Goal: Transaction & Acquisition: Register for event/course

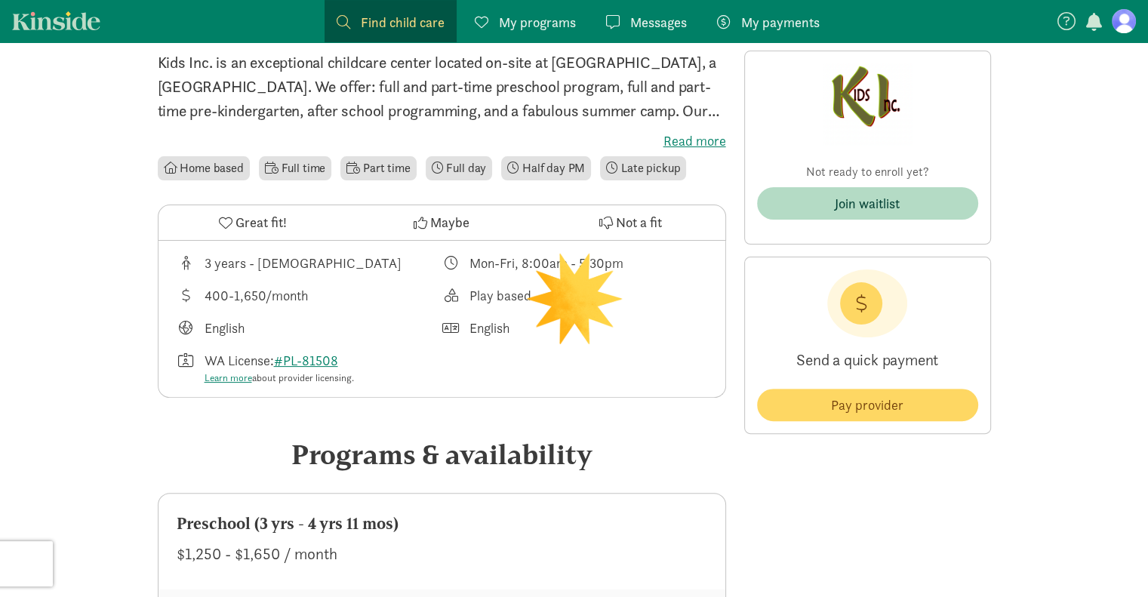
scroll to position [341, 0]
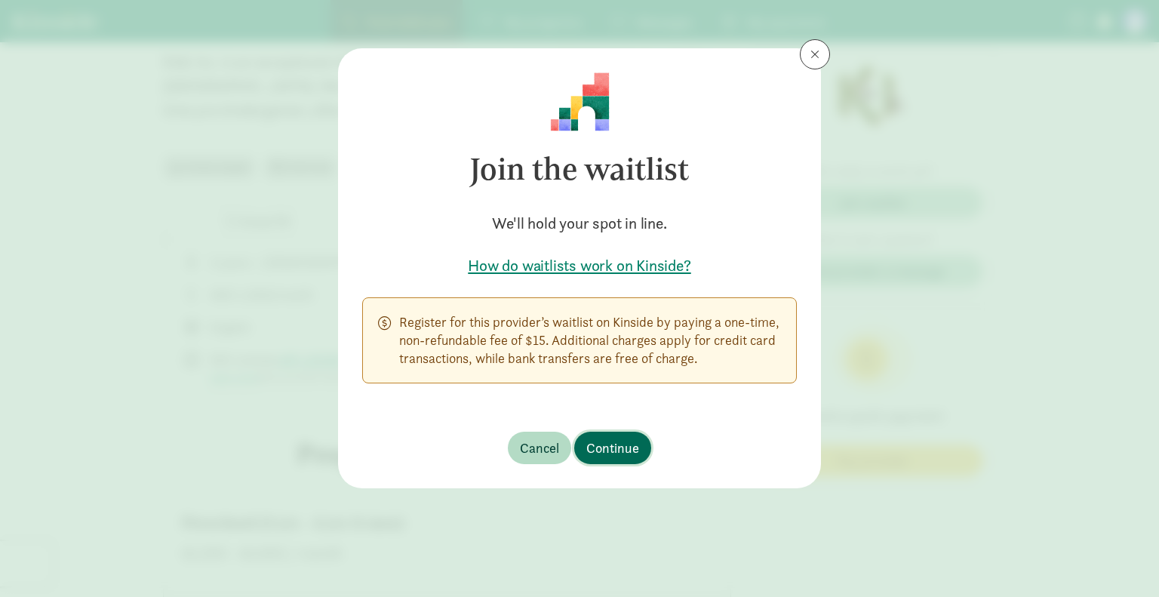
click at [630, 445] on span "Continue" at bounding box center [613, 448] width 53 height 20
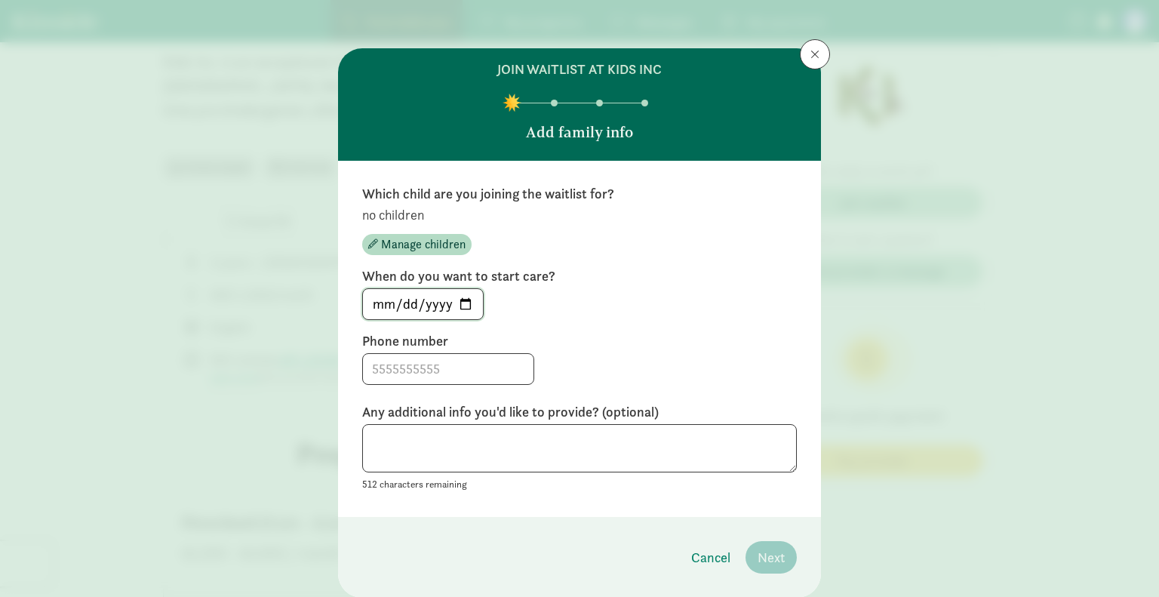
click at [468, 309] on input "[DATE]" at bounding box center [423, 304] width 120 height 30
type input "[DATE]"
click at [432, 367] on input at bounding box center [448, 369] width 171 height 30
type input "2174186320"
click at [668, 440] on textarea at bounding box center [579, 448] width 435 height 49
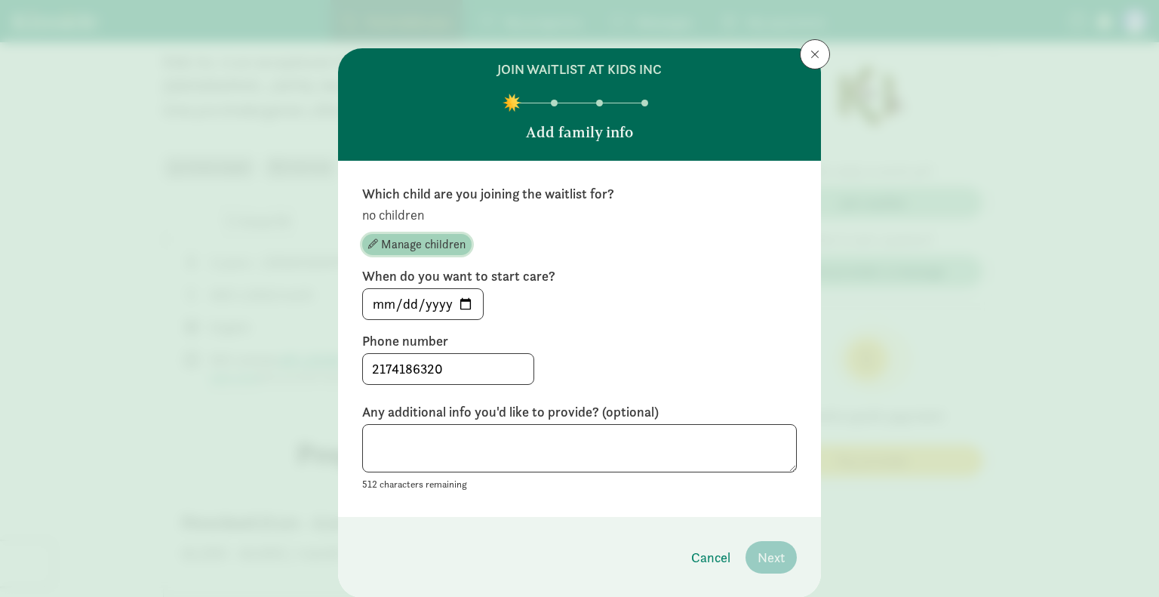
click at [451, 239] on span "Manage children" at bounding box center [423, 245] width 85 height 18
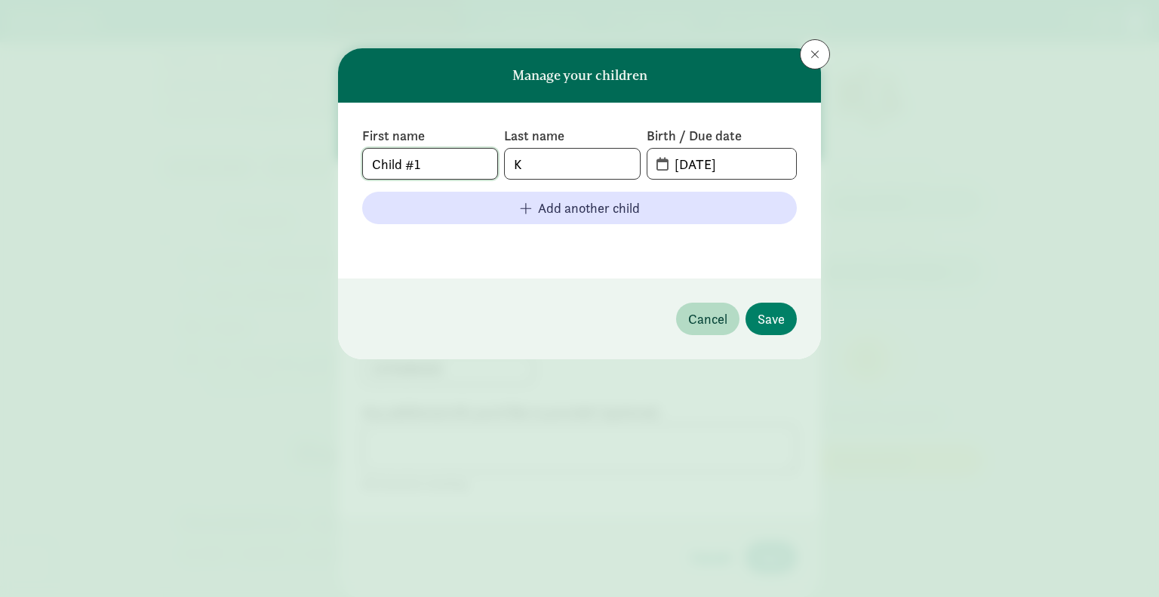
click at [456, 156] on input "Child #1" at bounding box center [430, 164] width 134 height 30
type input "C"
type input "Anika"
type input "[PERSON_NAME]"
click at [699, 163] on input "[DATE]" at bounding box center [731, 164] width 131 height 30
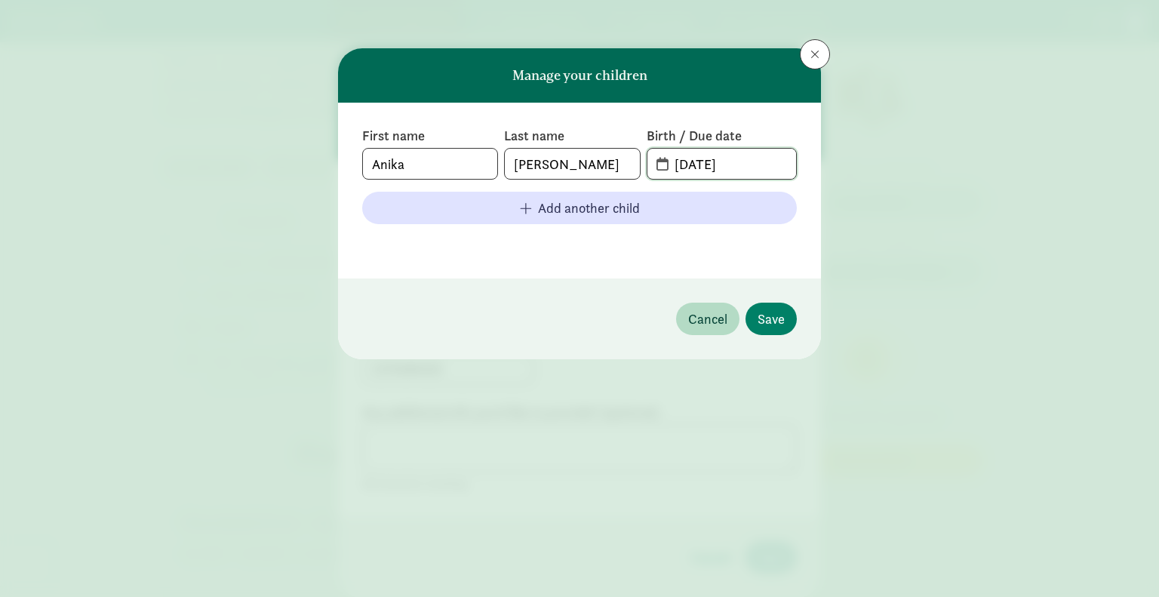
click at [687, 162] on input "[DATE]" at bounding box center [731, 164] width 131 height 30
type input "[DATE]"
click at [773, 316] on span "Save" at bounding box center [771, 319] width 27 height 20
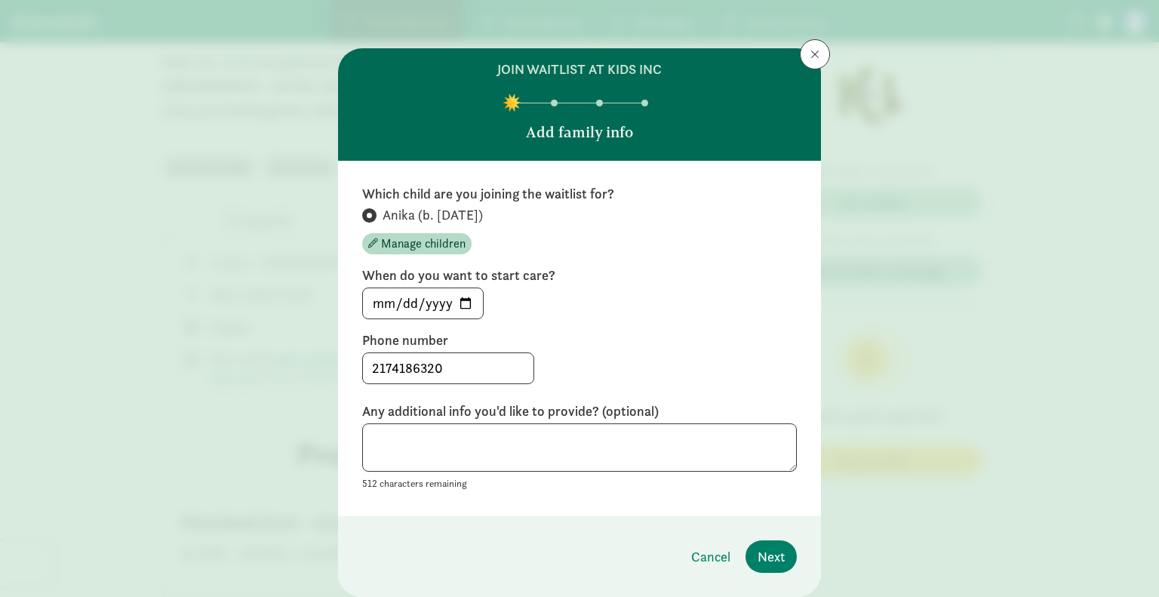
click at [785, 537] on footer "Cancel Next" at bounding box center [579, 556] width 483 height 81
drag, startPoint x: 780, startPoint y: 547, endPoint x: 756, endPoint y: 558, distance: 26.7
click at [758, 558] on span "Next" at bounding box center [771, 557] width 27 height 20
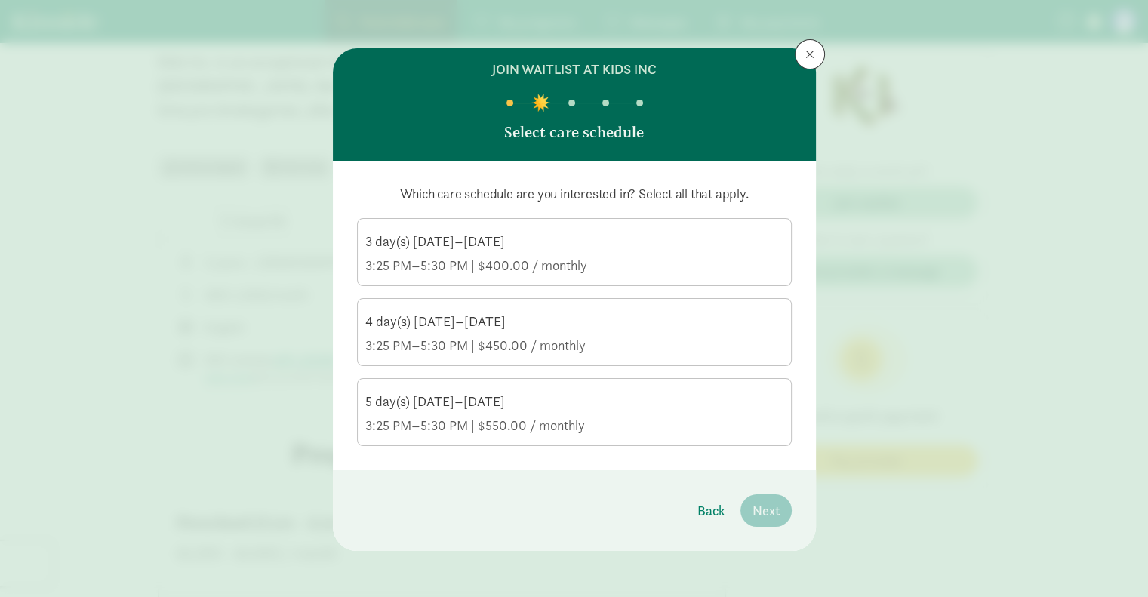
click at [665, 399] on div "5 day(s) [DATE]–[DATE]" at bounding box center [574, 402] width 418 height 18
click at [0, 0] on input "5 day(s) [DATE]–[DATE] 3:25 PM–5:30 PM | $550.00 / monthly" at bounding box center [0, 0] width 0 height 0
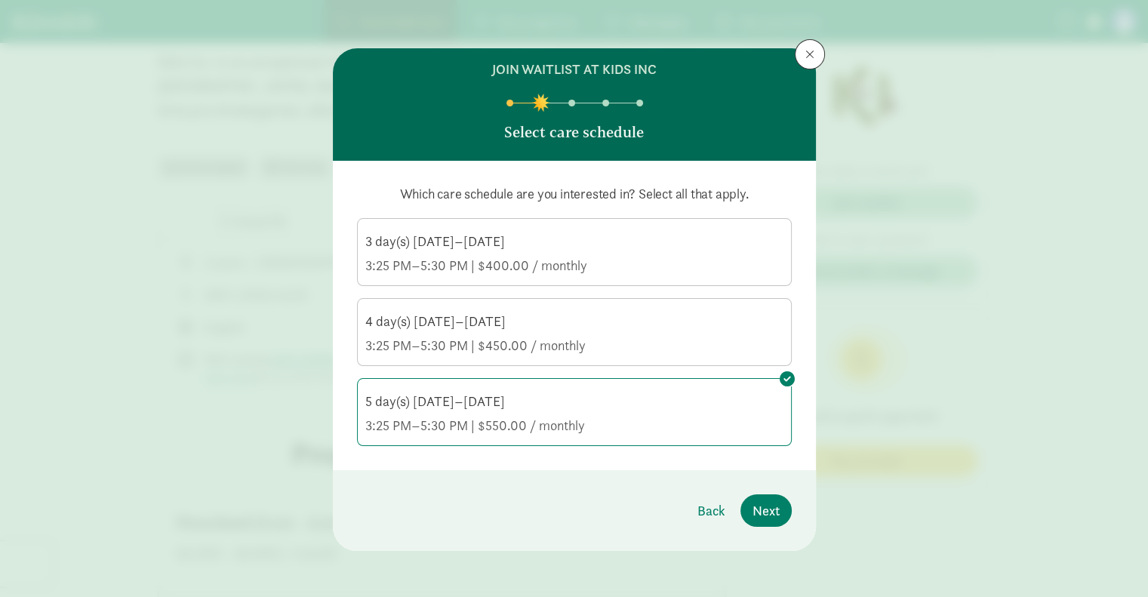
scroll to position [1, 0]
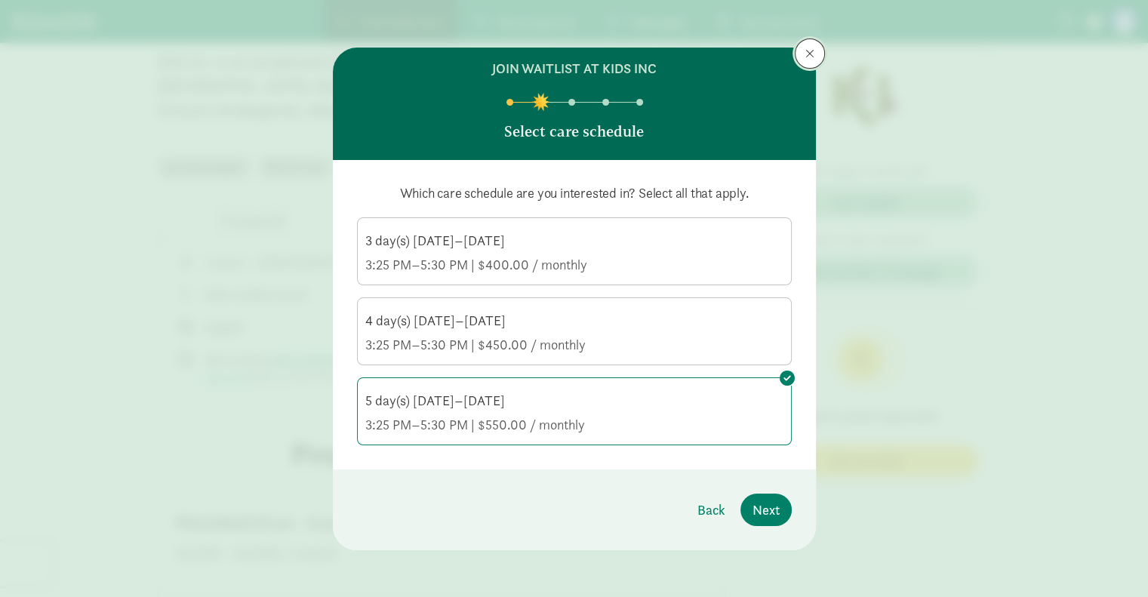
click at [805, 54] on span at bounding box center [809, 54] width 9 height 12
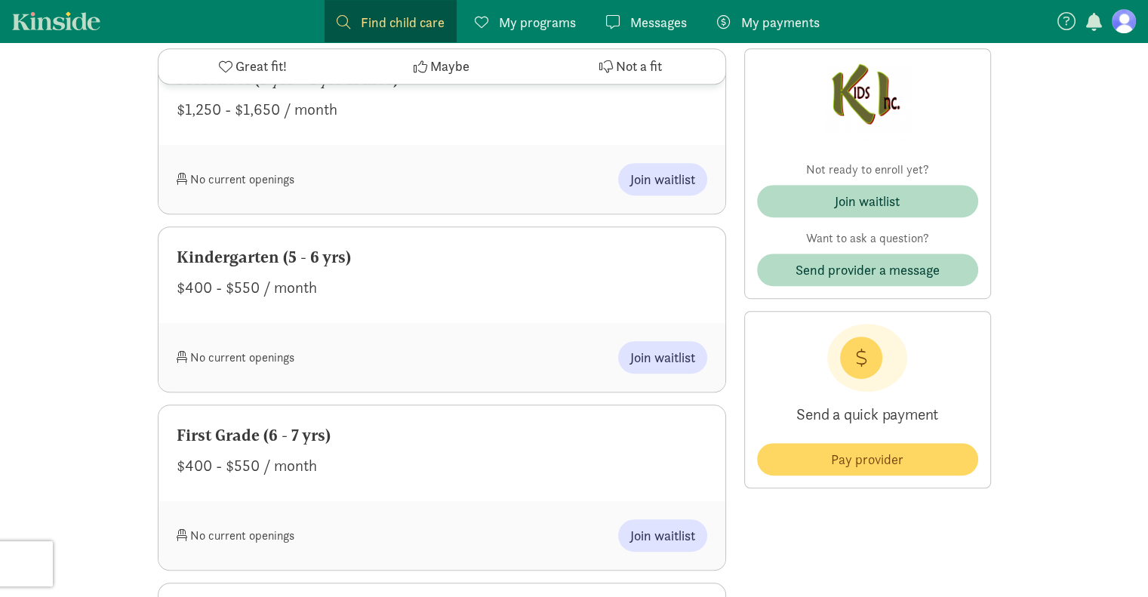
scroll to position [808, 0]
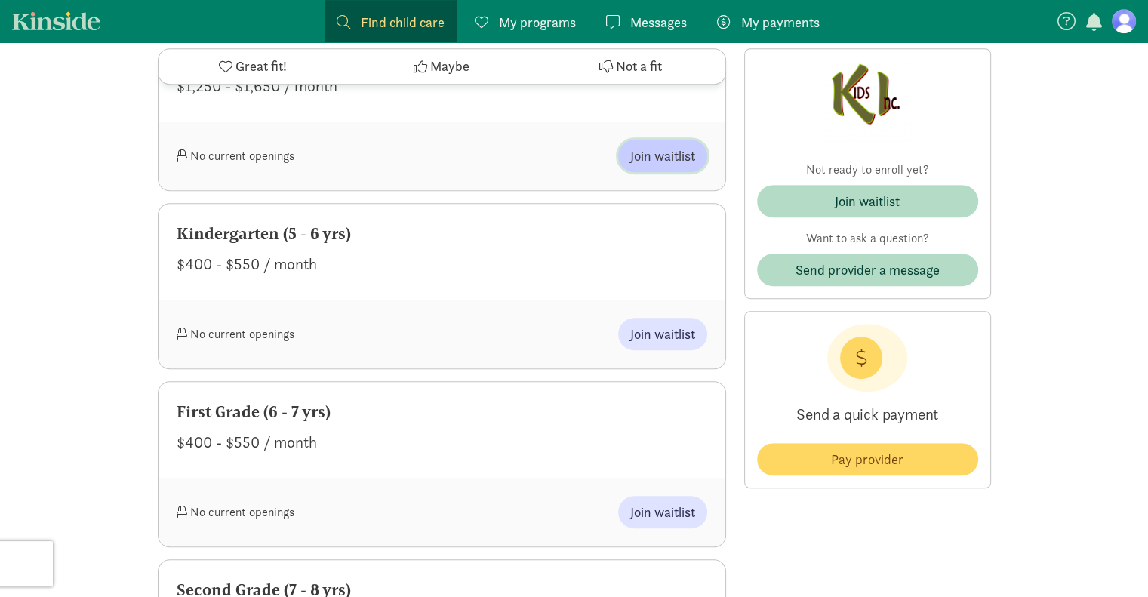
click at [673, 158] on span "Join waitlist" at bounding box center [662, 156] width 65 height 20
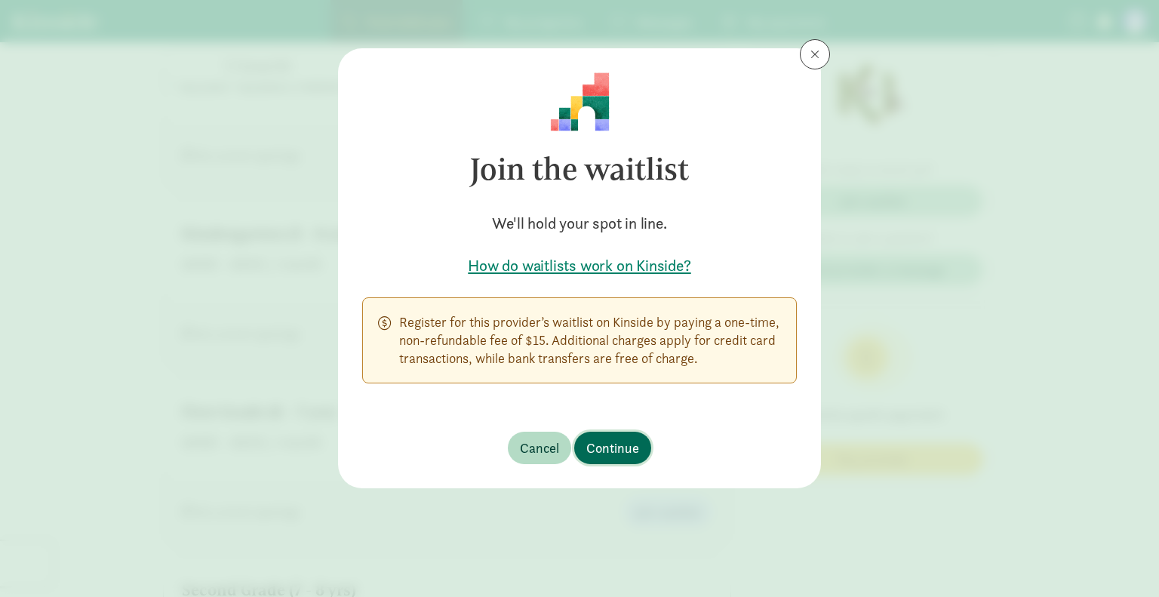
click at [617, 443] on span "Continue" at bounding box center [613, 448] width 53 height 20
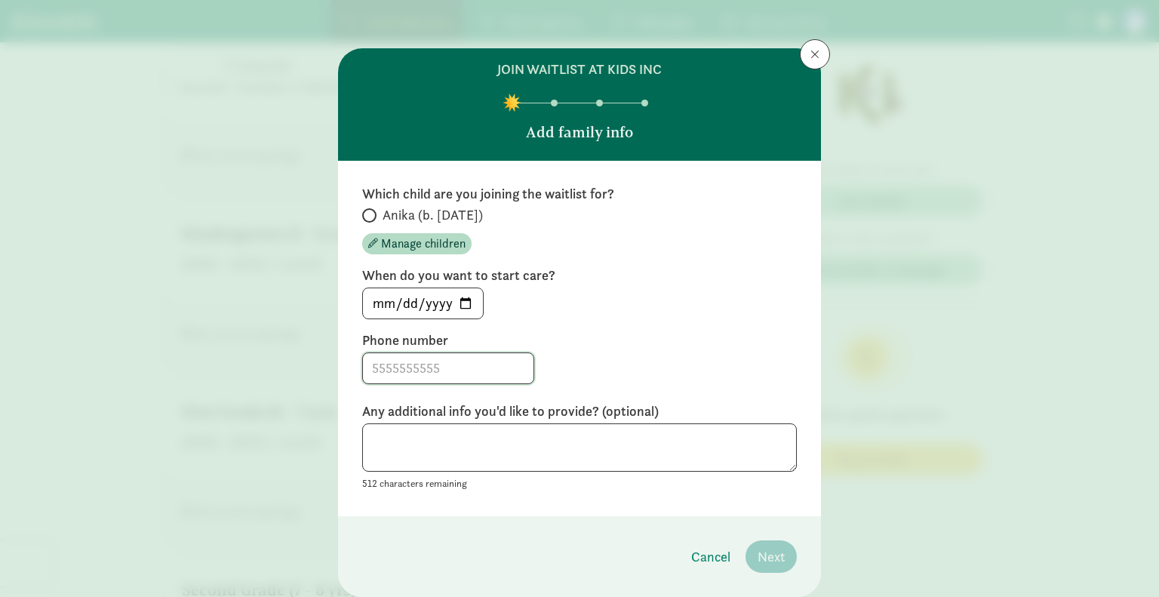
click at [476, 375] on input at bounding box center [448, 368] width 171 height 30
type input "2174186320"
click at [713, 457] on textarea at bounding box center [579, 447] width 435 height 49
click at [383, 211] on span "Anika (b. [DATE])" at bounding box center [433, 215] width 100 height 18
click at [372, 211] on input "Anika (b. [DATE])" at bounding box center [367, 216] width 10 height 10
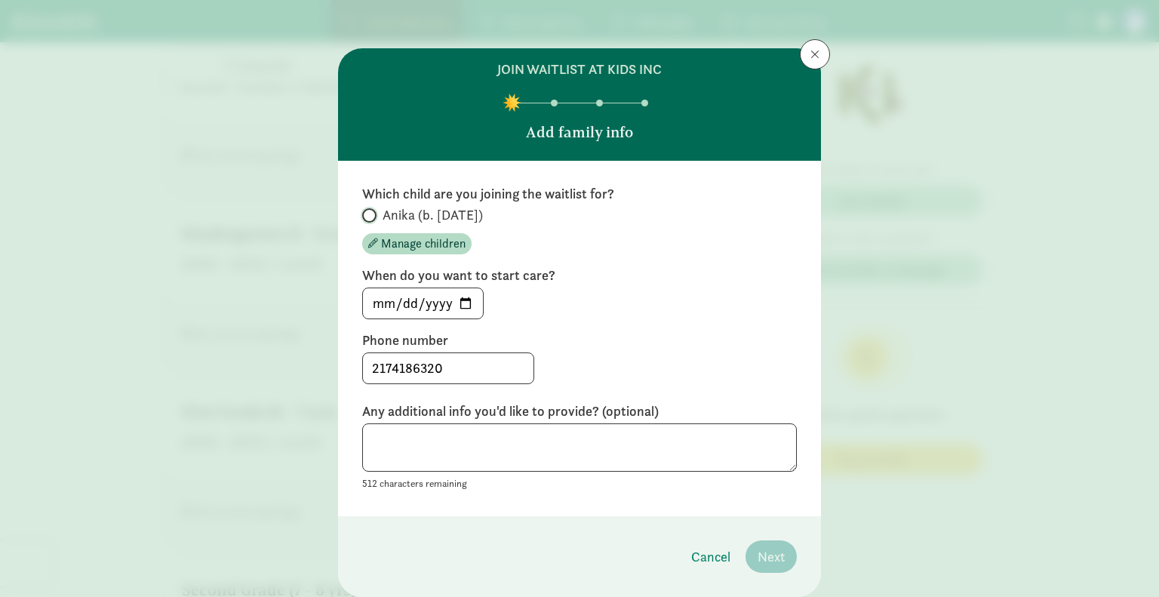
radio input "true"
click at [778, 545] on button "Next" at bounding box center [771, 556] width 51 height 32
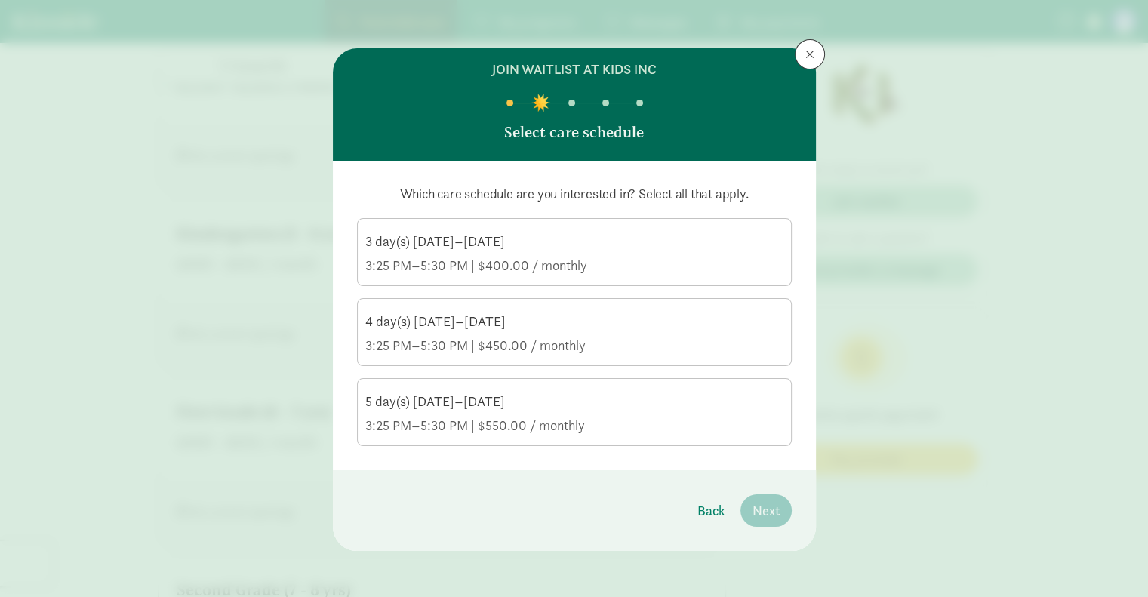
click at [689, 425] on div "3:25 PM–5:30 PM | $550.00 / monthly" at bounding box center [574, 426] width 418 height 18
click at [0, 0] on input "5 day(s) [DATE]–[DATE] 3:25 PM–5:30 PM | $550.00 / monthly" at bounding box center [0, 0] width 0 height 0
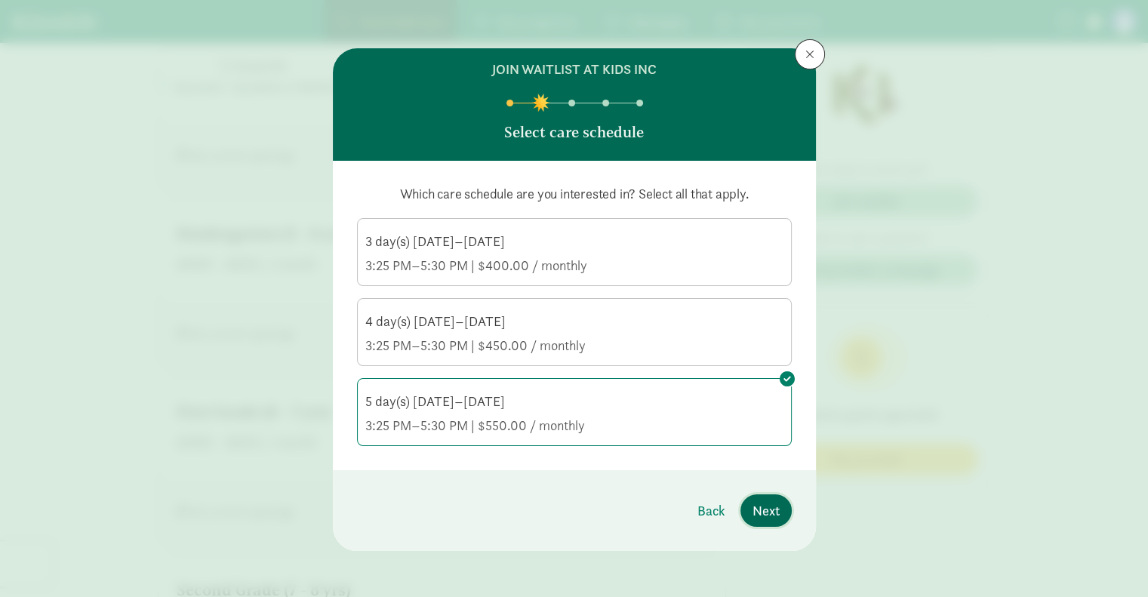
click at [753, 513] on span "Next" at bounding box center [766, 510] width 27 height 20
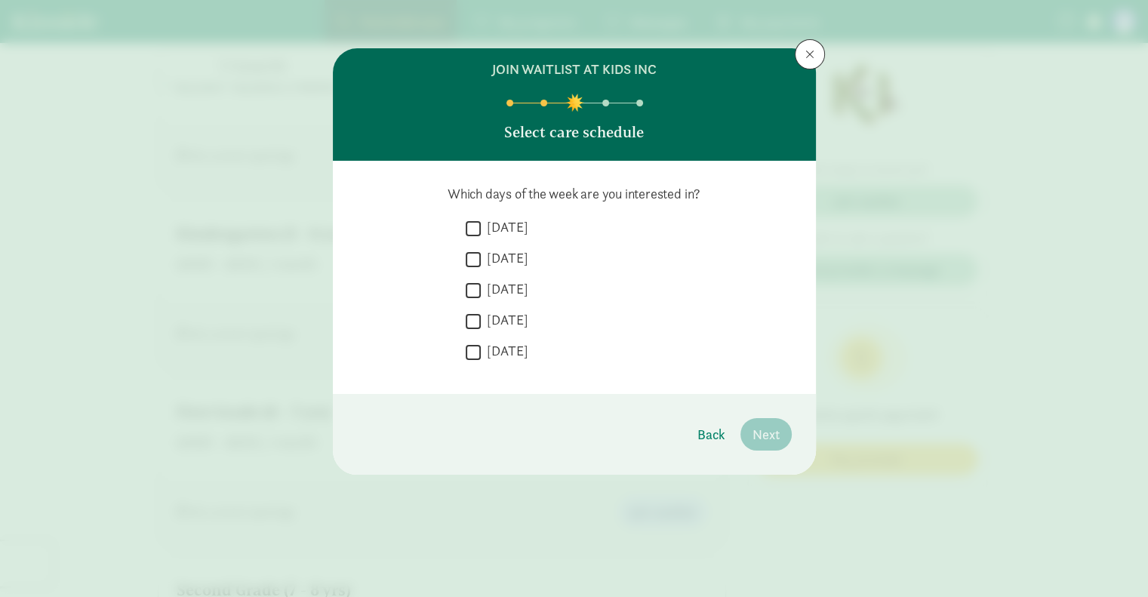
click at [474, 235] on input "[DATE]" at bounding box center [473, 228] width 15 height 20
checkbox input "true"
click at [477, 261] on input "[DATE]" at bounding box center [473, 259] width 15 height 20
checkbox input "true"
click at [478, 298] on input "[DATE]" at bounding box center [473, 290] width 15 height 20
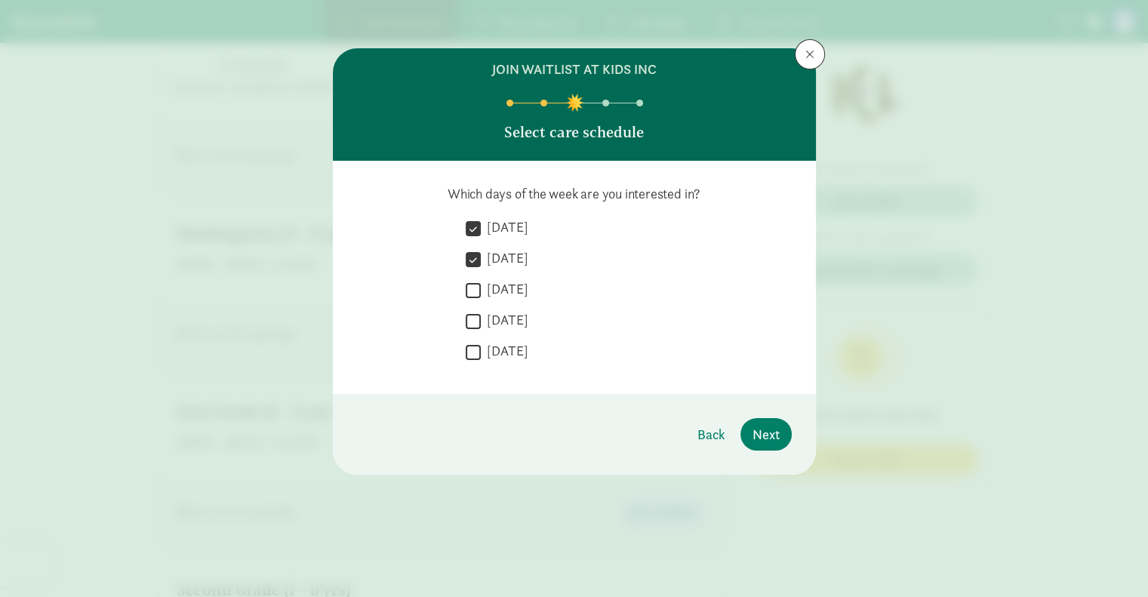
checkbox input "true"
click at [477, 316] on input "[DATE]" at bounding box center [473, 321] width 15 height 20
checkbox input "true"
click at [477, 353] on input "[DATE]" at bounding box center [473, 352] width 15 height 20
checkbox input "true"
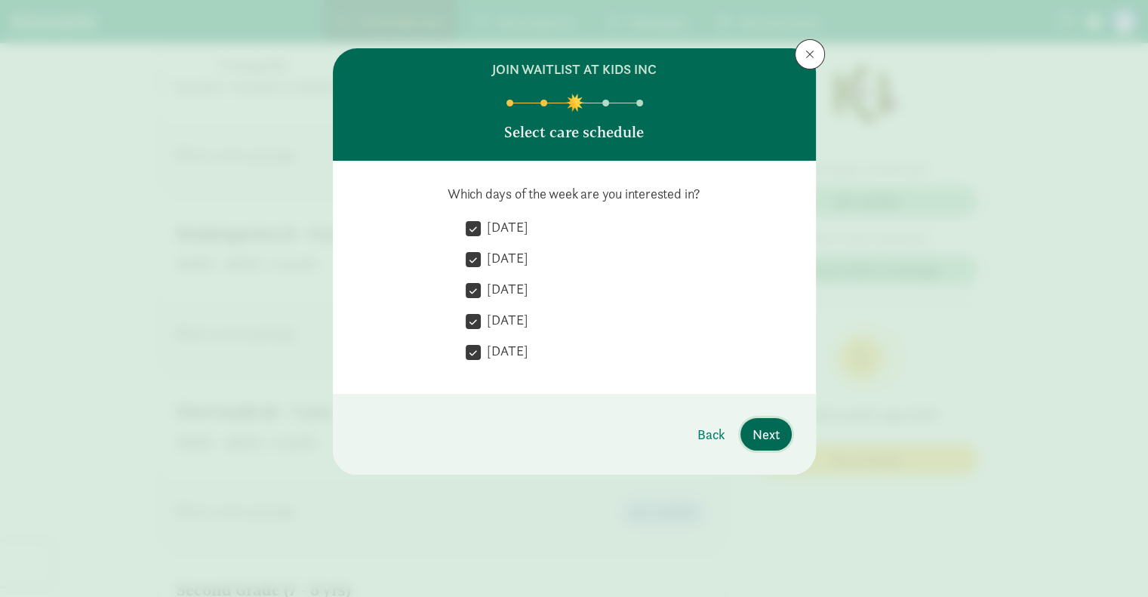
click at [762, 445] on button "Next" at bounding box center [766, 434] width 51 height 32
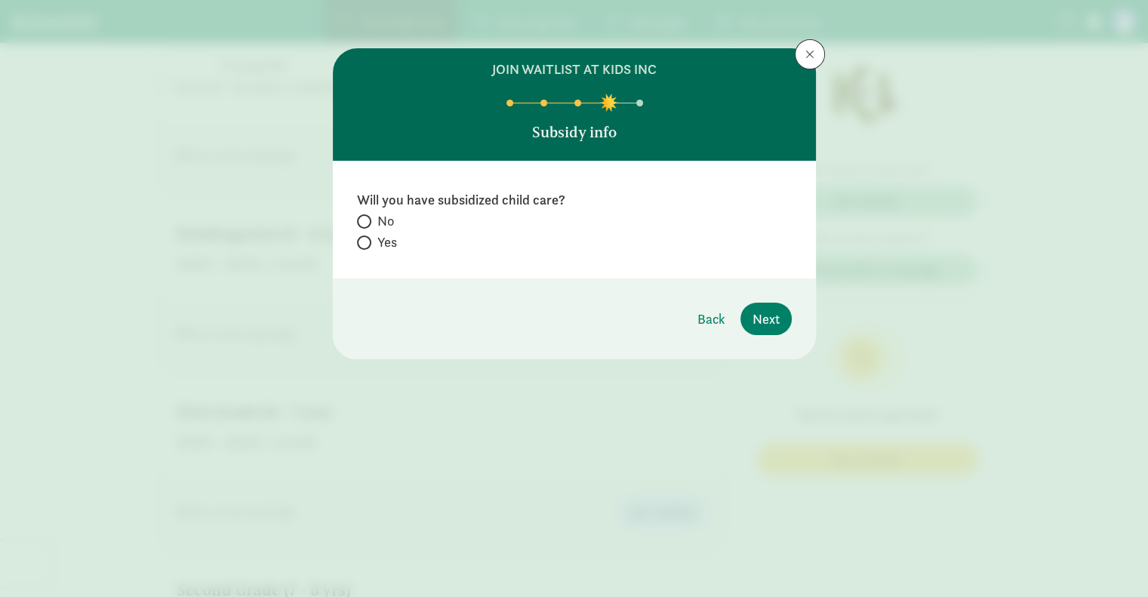
click at [375, 233] on label "No" at bounding box center [574, 242] width 435 height 18
click at [367, 219] on input "No" at bounding box center [362, 222] width 10 height 10
radio input "true"
click at [762, 309] on span "Next" at bounding box center [766, 319] width 27 height 20
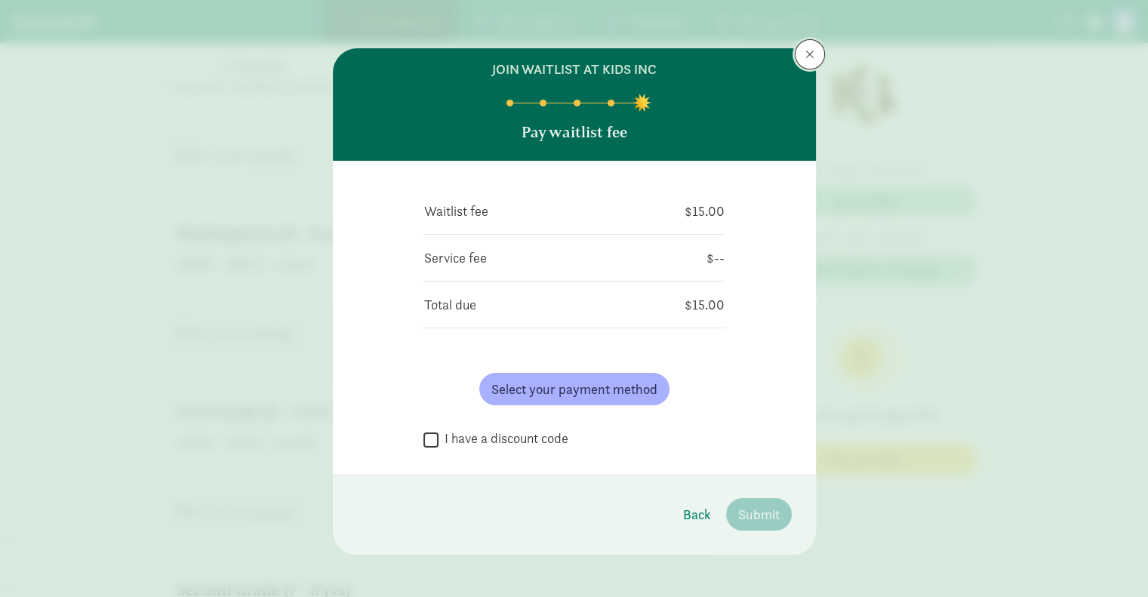
click at [796, 60] on button at bounding box center [810, 54] width 30 height 30
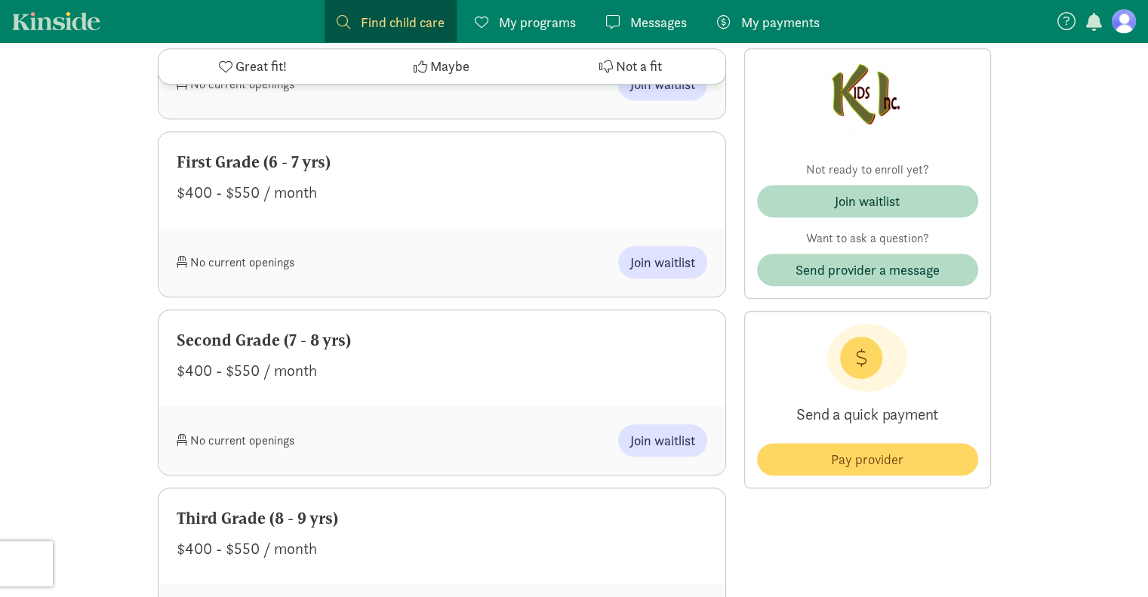
scroll to position [1098, 0]
